Goal: Find specific page/section: Find specific page/section

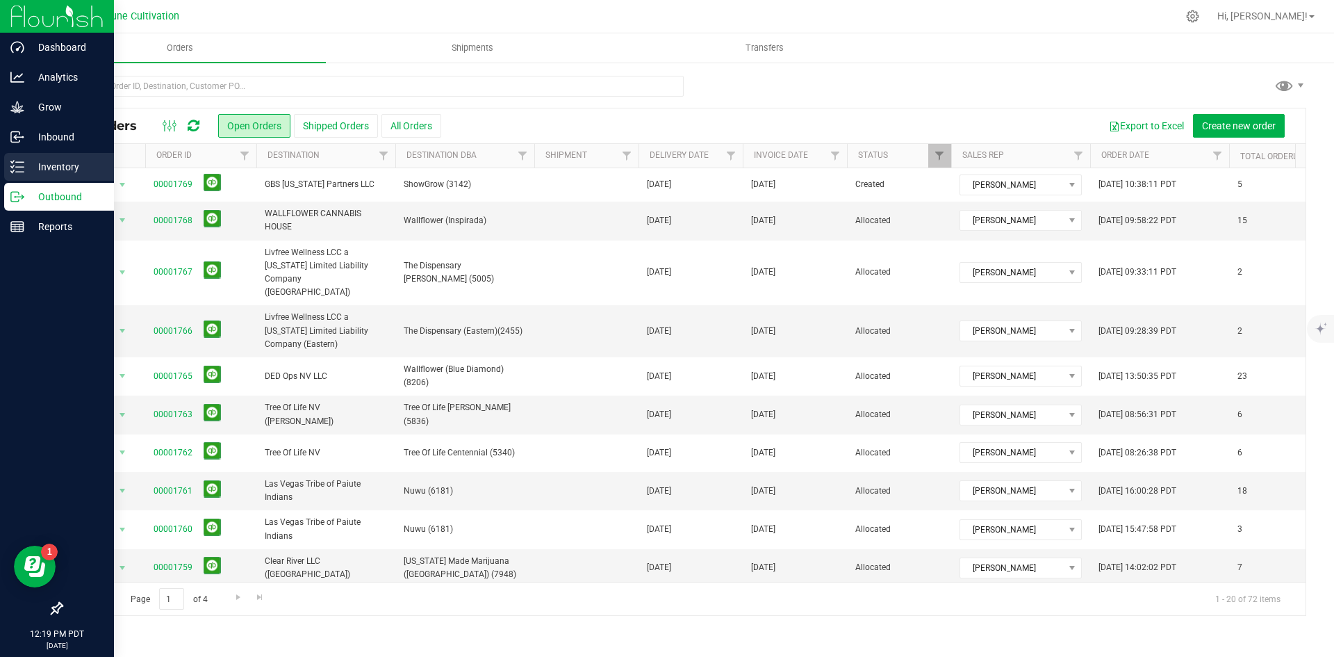
click at [20, 172] on line at bounding box center [20, 172] width 8 height 0
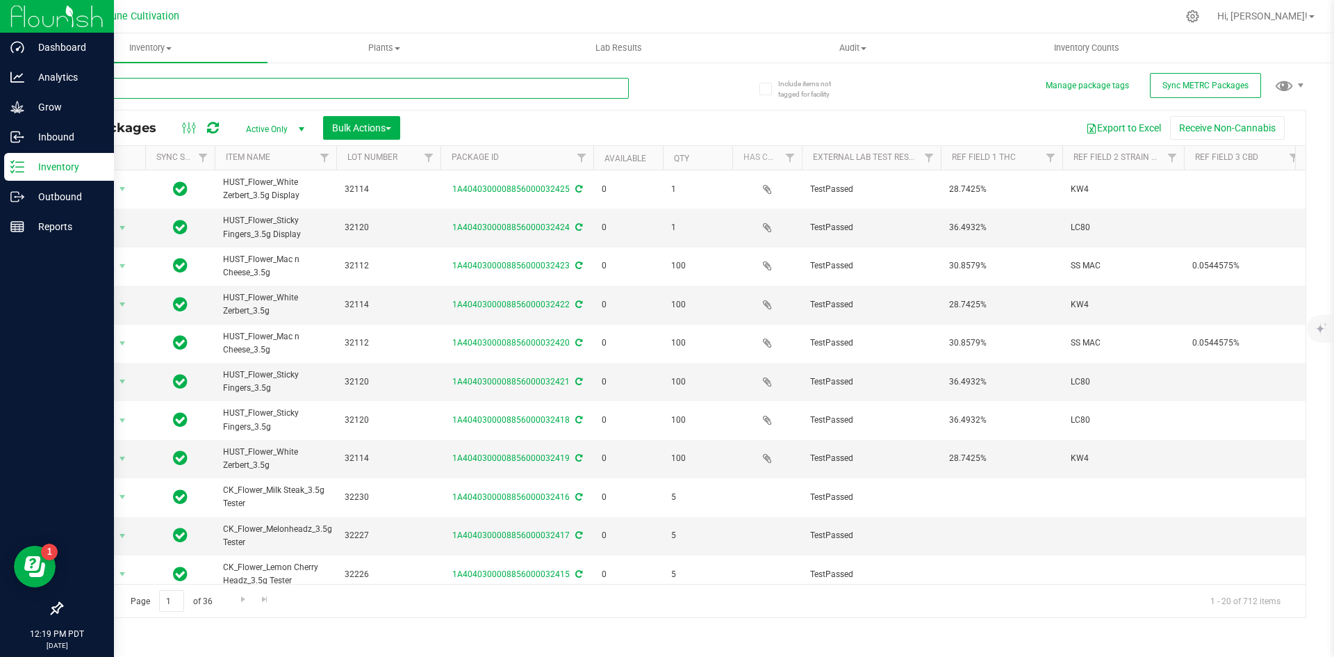
click at [391, 79] on input "text" at bounding box center [345, 88] width 568 height 21
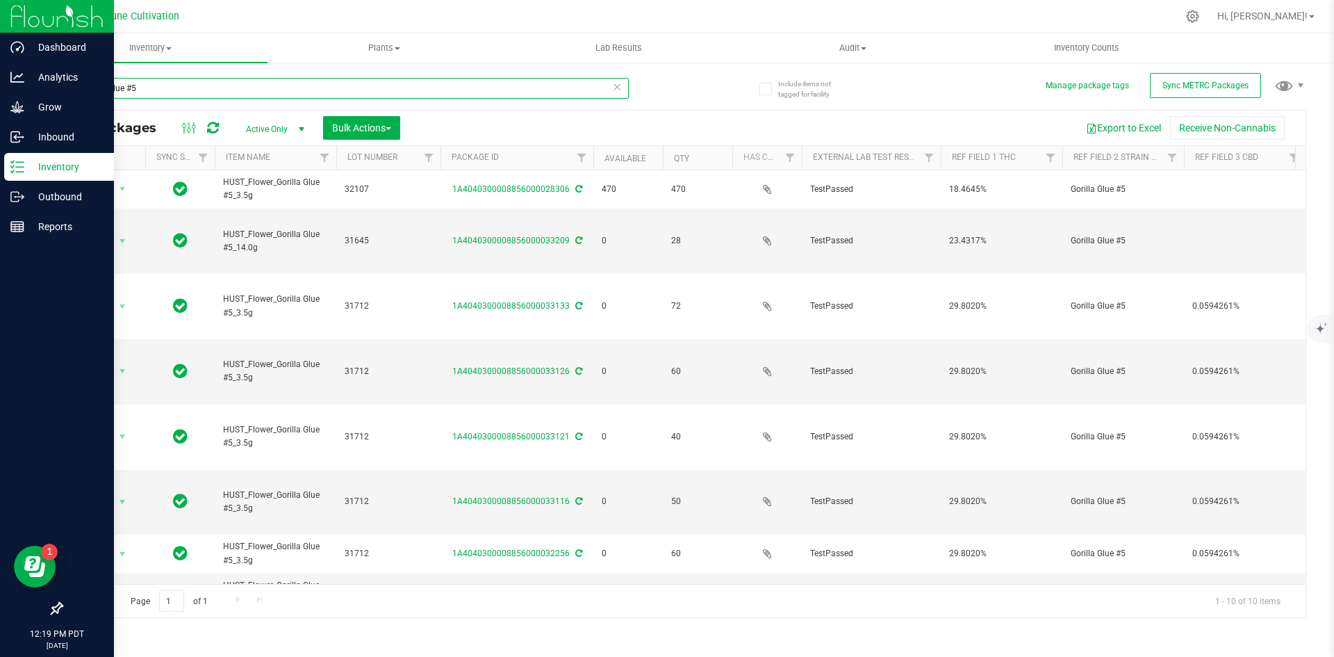
type input "gorilla glue #5"
click at [256, 131] on span "Active Only" at bounding box center [272, 129] width 76 height 19
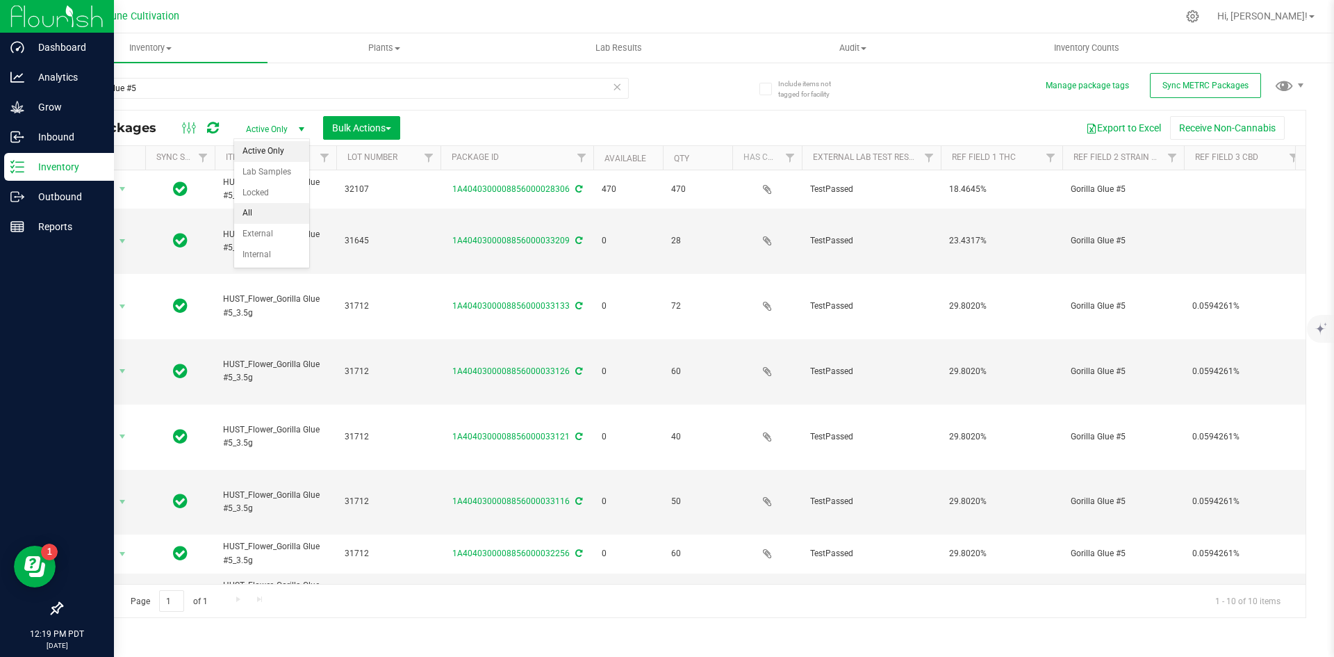
click at [266, 215] on li "All" at bounding box center [271, 213] width 75 height 21
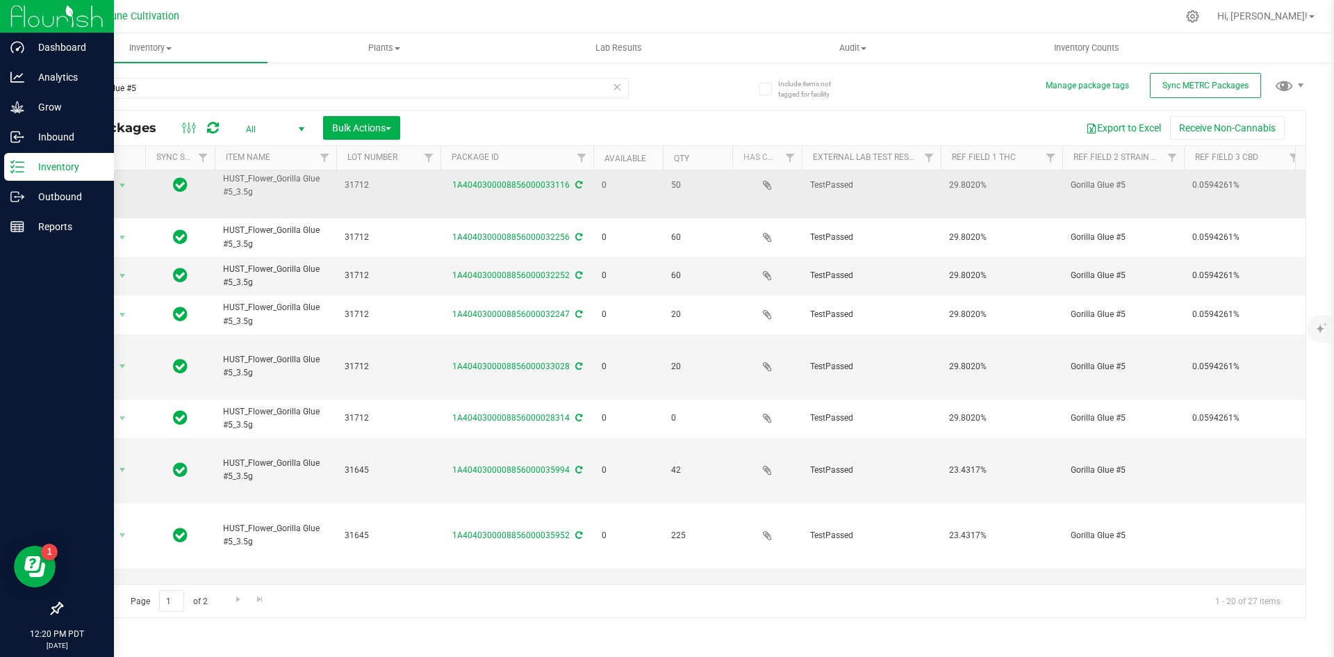
scroll to position [366, 0]
